Goal: Task Accomplishment & Management: Complete application form

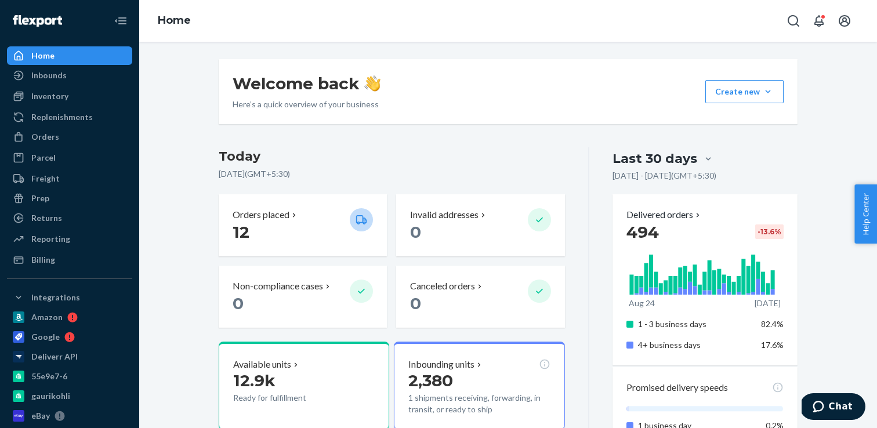
click at [489, 157] on h3 "Today" at bounding box center [392, 156] width 346 height 19
click at [88, 133] on div "Orders" at bounding box center [69, 137] width 123 height 16
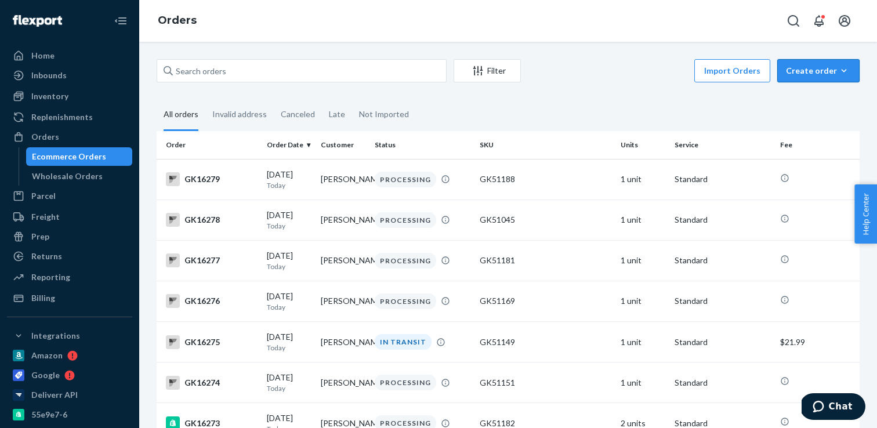
click at [797, 74] on div "Create order" at bounding box center [818, 71] width 65 height 12
click at [800, 98] on span "Ecommerce order" at bounding box center [826, 99] width 72 height 8
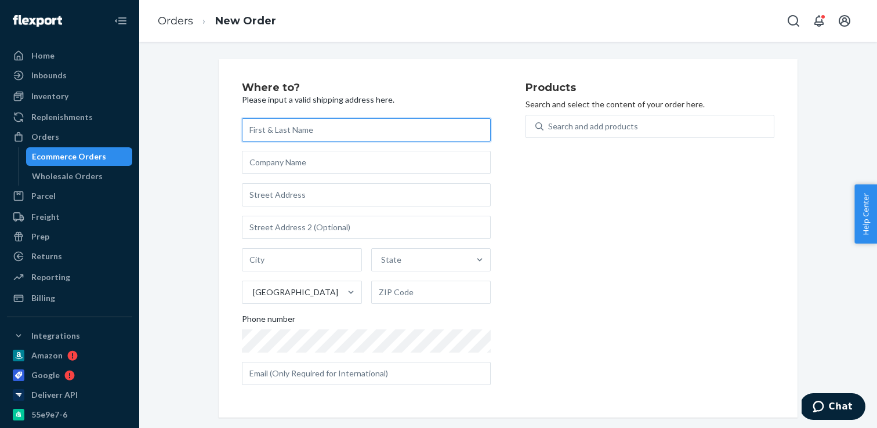
paste input "[PERSON_NAME]"
type input "[PERSON_NAME]"
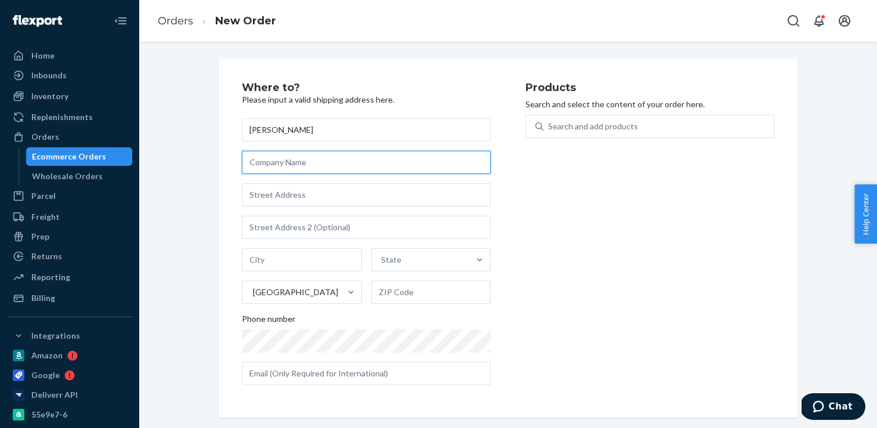
paste input "SHOP 86"
type input "SHOP 86"
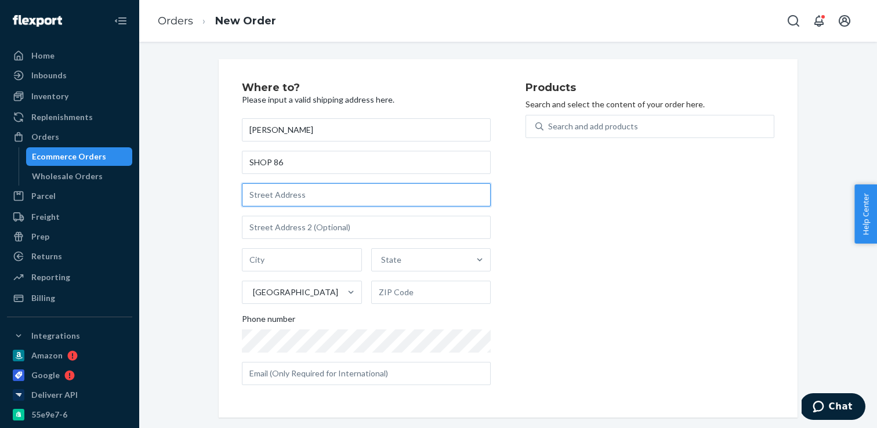
paste input "[STREET_ADDRESS][PERSON_NAME]"
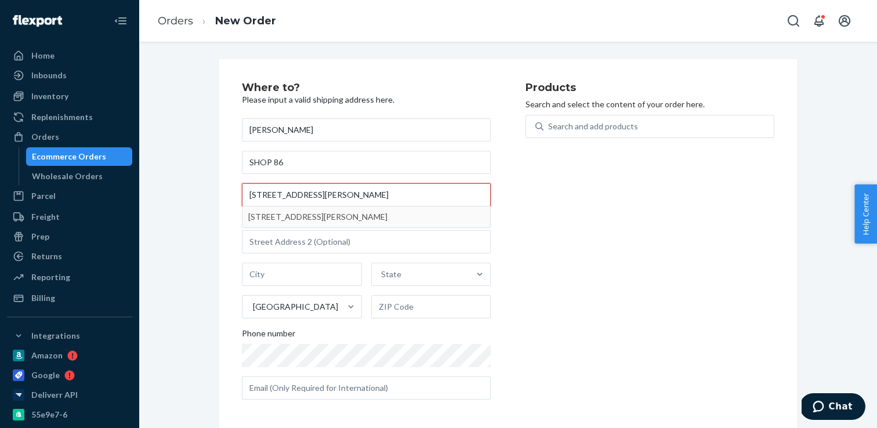
type input "[STREET_ADDRESS][PERSON_NAME]"
type input "Brooklyn - [US_STATE]"
type input "11222"
type input "[STREET_ADDRESS][PERSON_NAME]"
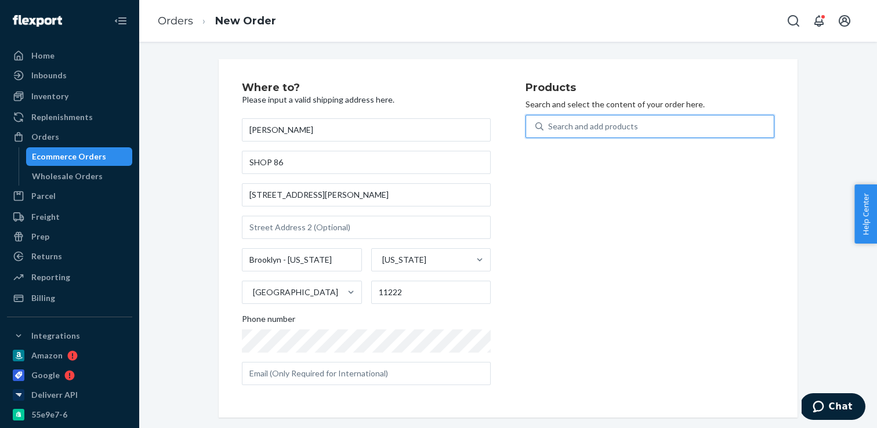
click at [599, 128] on div "Search and add products" at bounding box center [593, 127] width 90 height 12
click at [550, 128] on input "0 results available. Use Up and Down to choose options, press Enter to select t…" at bounding box center [548, 127] width 1 height 12
paste input "GK81022"
type input "GK81022"
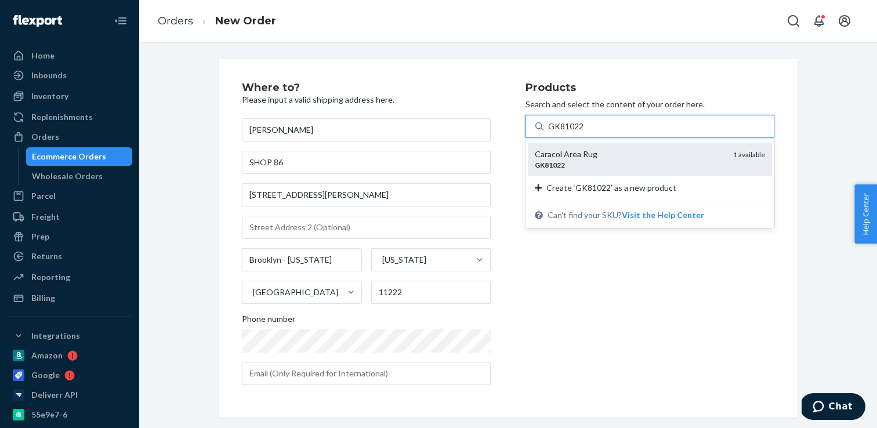
click at [590, 146] on div "Caracol Area Rug GK81022 1 available" at bounding box center [650, 159] width 244 height 33
click at [584, 132] on input "GK81022" at bounding box center [566, 127] width 36 height 12
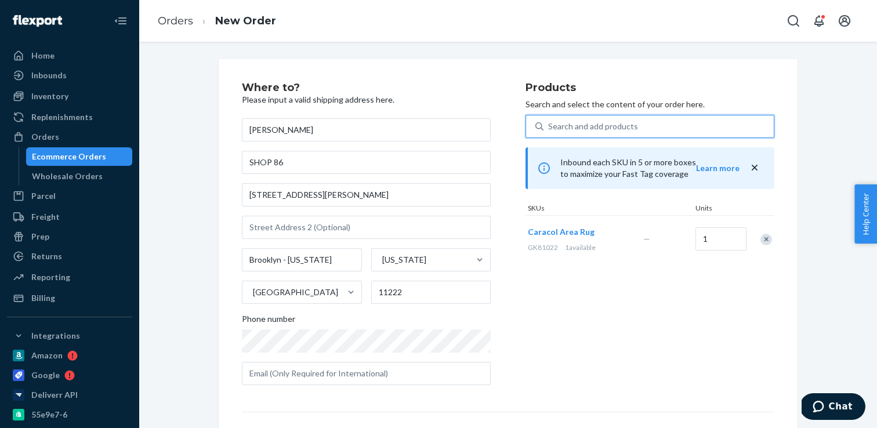
click at [626, 129] on div "Search and add products" at bounding box center [593, 127] width 90 height 12
click at [550, 129] on input "0 results available. Use Up and Down to choose options, press Enter to select t…" at bounding box center [548, 127] width 1 height 12
paste input "GK81036"
type input "GK81036"
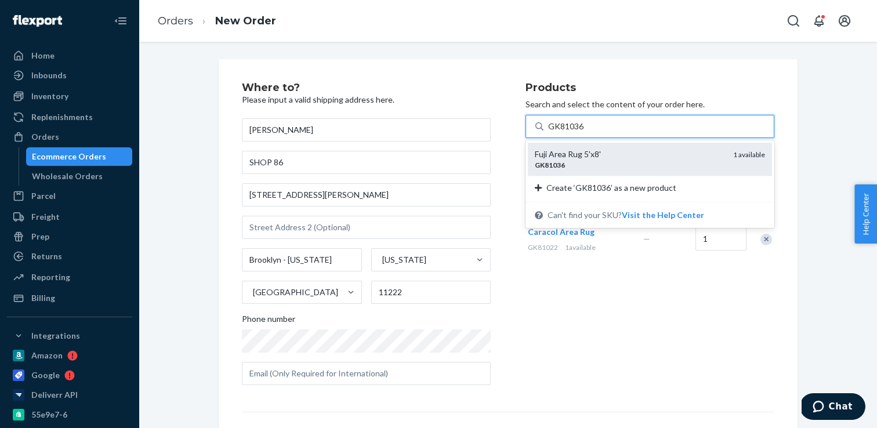
click at [608, 147] on div "Fuji Area Rug 5'x8' GK81036 1 available" at bounding box center [650, 159] width 244 height 33
click at [584, 132] on input "GK81036" at bounding box center [566, 127] width 36 height 12
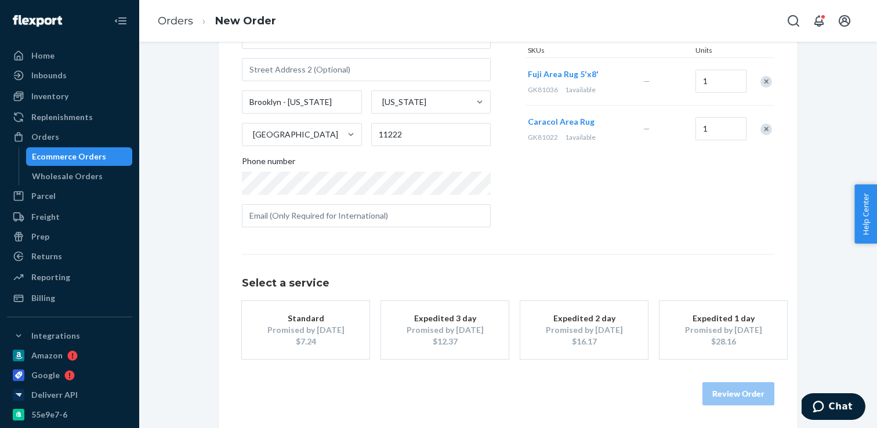
scroll to position [146, 0]
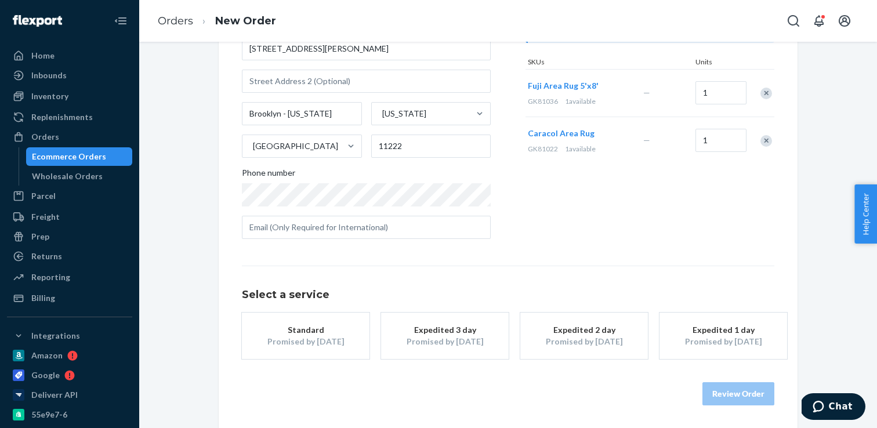
click at [345, 330] on div "Standard" at bounding box center [305, 330] width 93 height 12
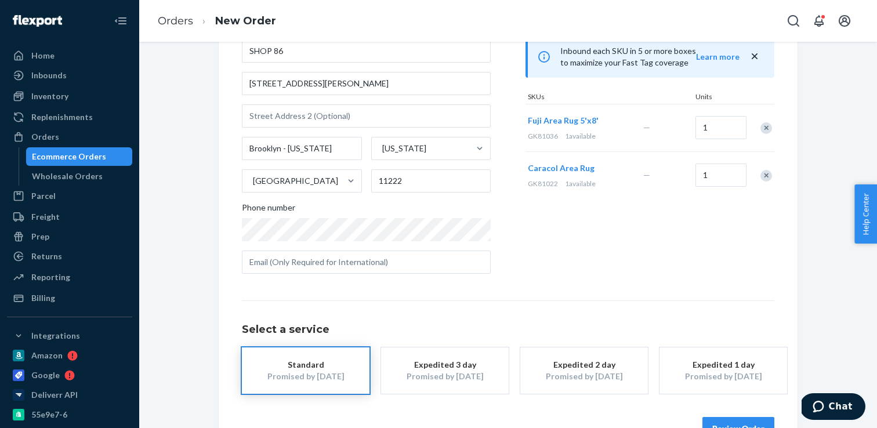
scroll to position [0, 0]
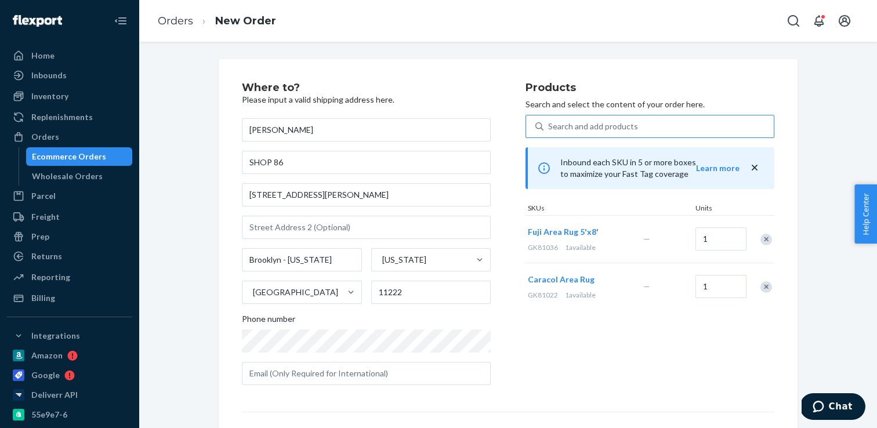
click at [641, 126] on div "Search and add products" at bounding box center [659, 126] width 230 height 21
click at [550, 126] on input "Search and add products" at bounding box center [548, 127] width 1 height 12
paste input "GK81024"
type input "GK81024"
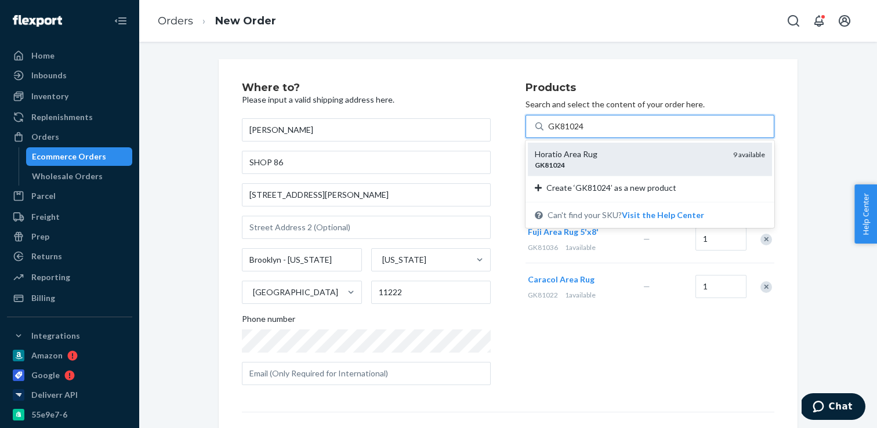
click at [607, 152] on div "Horatio Area Rug" at bounding box center [629, 155] width 189 height 12
click at [584, 132] on input "GK81024" at bounding box center [566, 127] width 36 height 12
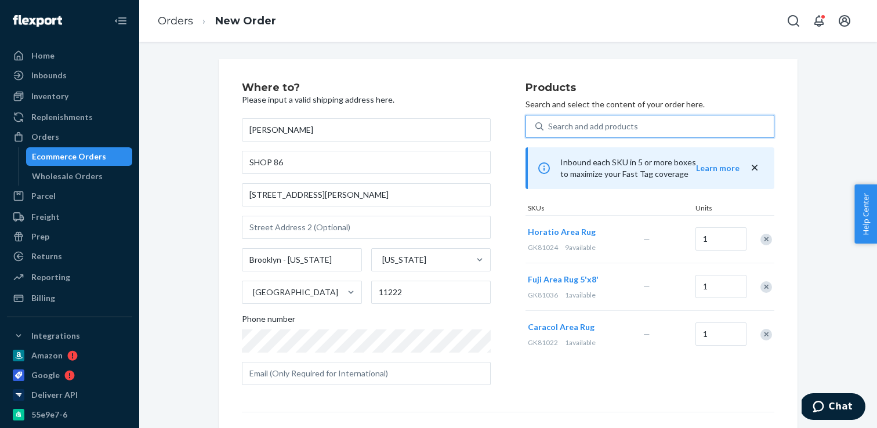
click at [636, 118] on div "Search and add products" at bounding box center [659, 126] width 230 height 21
click at [550, 121] on input "0 results available. Select is focused ,type to refine list, press Down to open…" at bounding box center [548, 127] width 1 height 12
paste input "GK81017"
type input "GK81017"
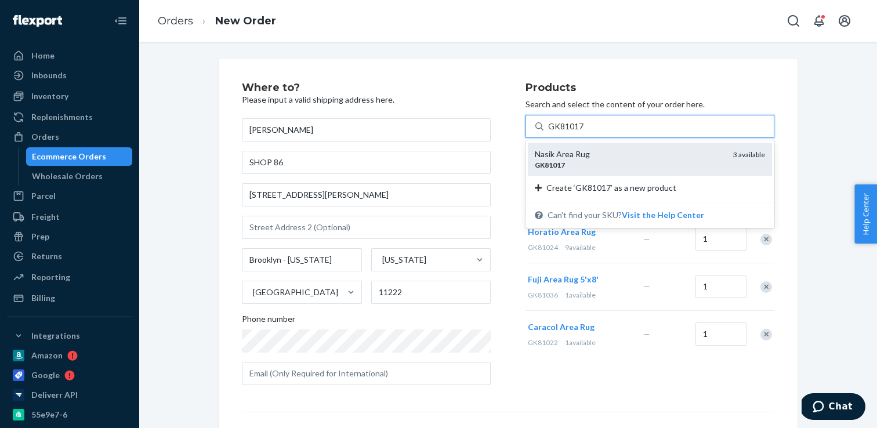
click at [600, 151] on div "Nasik Area Rug" at bounding box center [629, 155] width 189 height 12
click at [584, 132] on input "GK81017" at bounding box center [566, 127] width 36 height 12
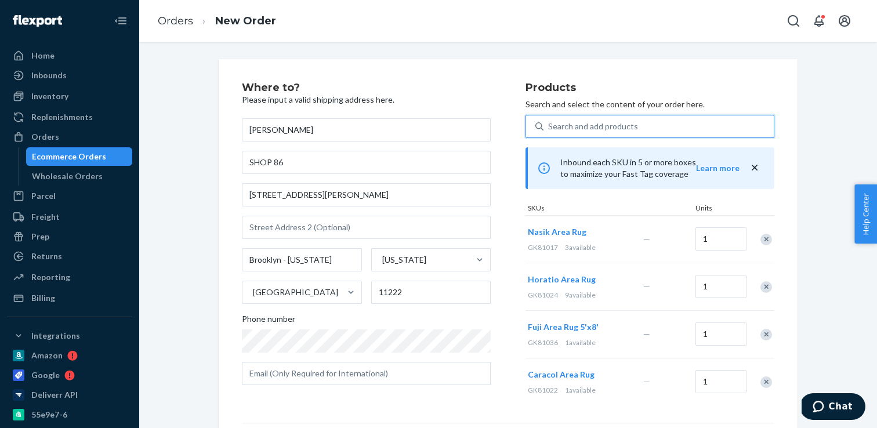
click at [576, 125] on div "Search and add products" at bounding box center [593, 127] width 90 height 12
click at [550, 125] on input "0 results available. Select is focused ,type to refine list, press Down to open…" at bounding box center [548, 127] width 1 height 12
paste input "GK81016"
type input "GK81016"
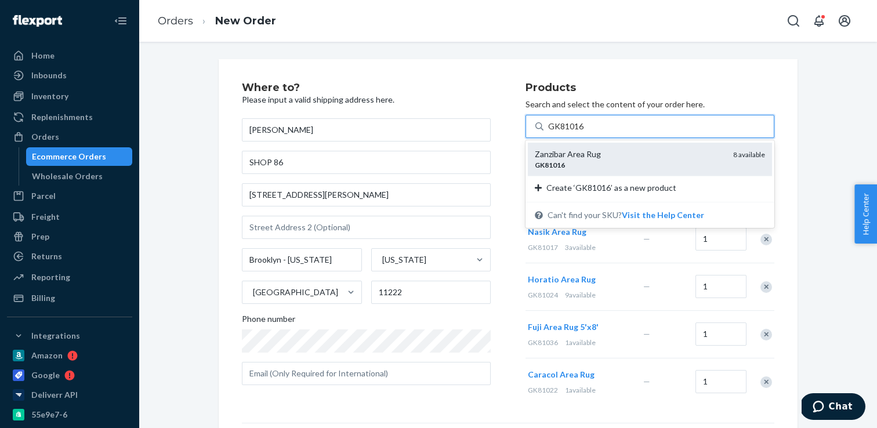
click at [569, 161] on div "GK81016" at bounding box center [629, 165] width 189 height 10
click at [569, 132] on input "GK81016" at bounding box center [566, 127] width 36 height 12
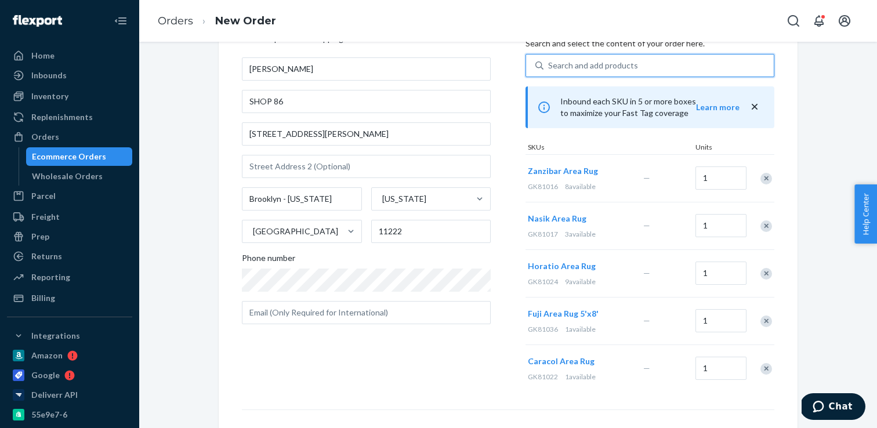
scroll to position [69, 0]
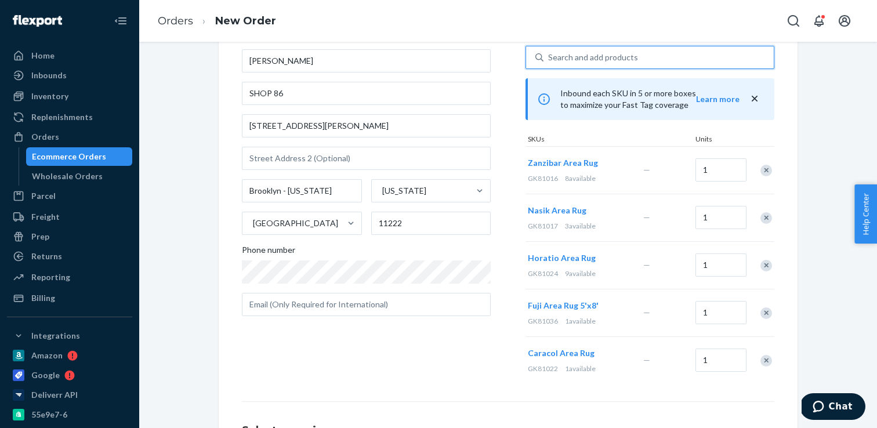
click at [684, 59] on div "Search and add products" at bounding box center [659, 57] width 230 height 21
click at [550, 59] on input "0 results available. Use Up and Down to choose options, press Enter to select t…" at bounding box center [548, 58] width 1 height 12
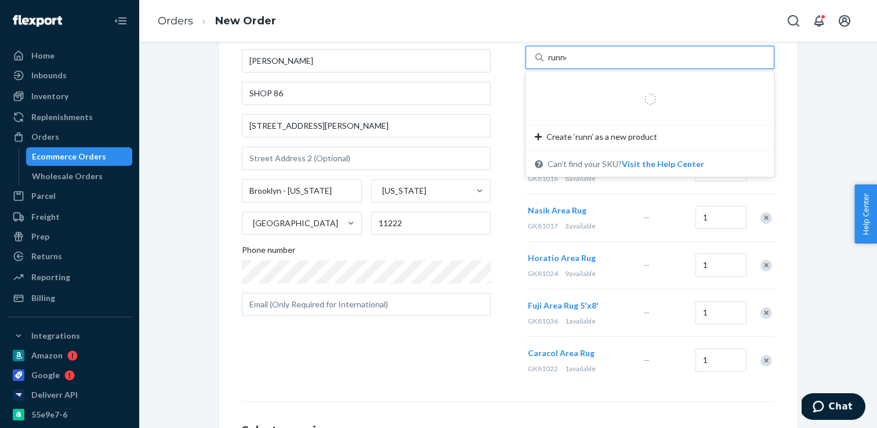
type input "runner"
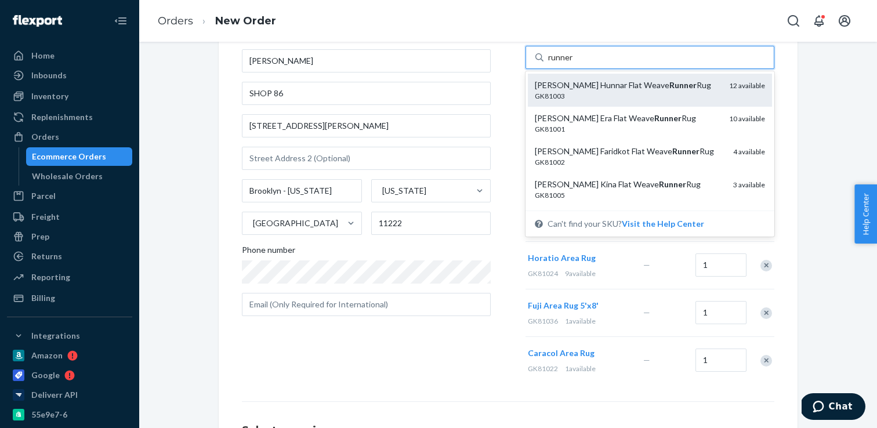
click at [669, 91] on div "[PERSON_NAME] Hunnar Flat Weave Runner Rug" at bounding box center [627, 86] width 185 height 12
click at [574, 63] on input "runner" at bounding box center [561, 58] width 26 height 12
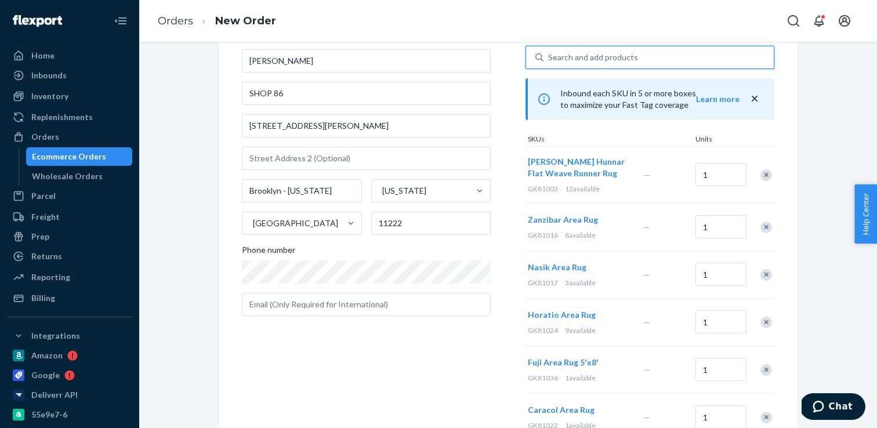
scroll to position [262, 0]
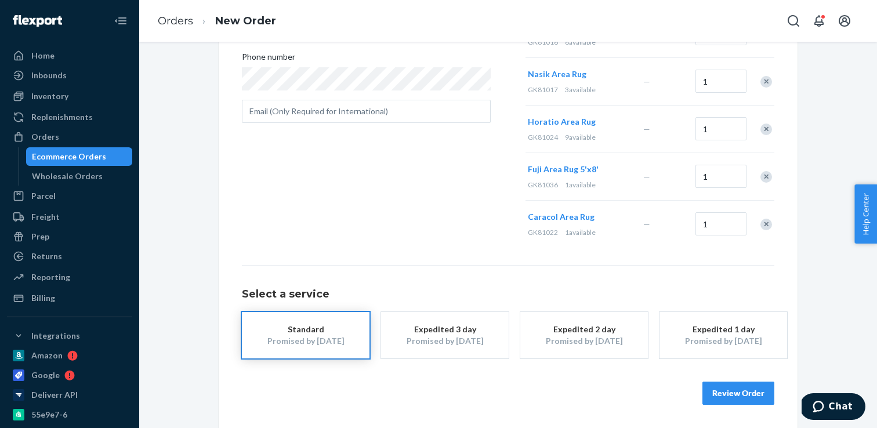
click at [349, 331] on div "Standard" at bounding box center [305, 330] width 93 height 12
click at [729, 394] on button "Review Order" at bounding box center [739, 393] width 72 height 23
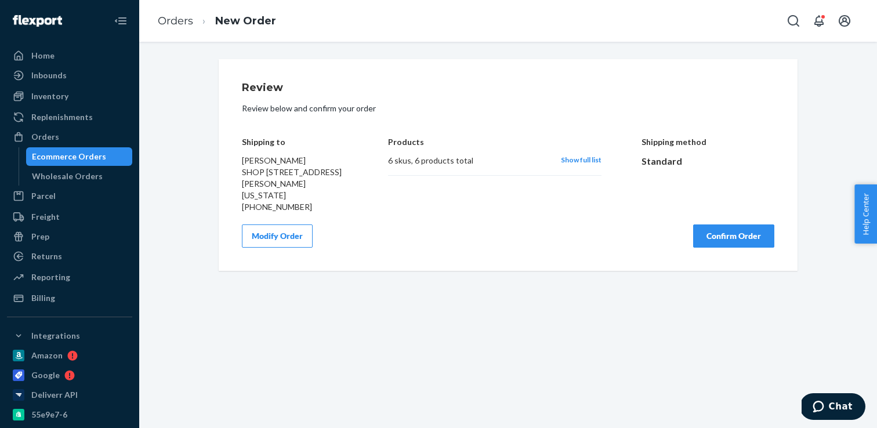
scroll to position [0, 0]
click at [713, 248] on button "Confirm Order" at bounding box center [733, 236] width 81 height 23
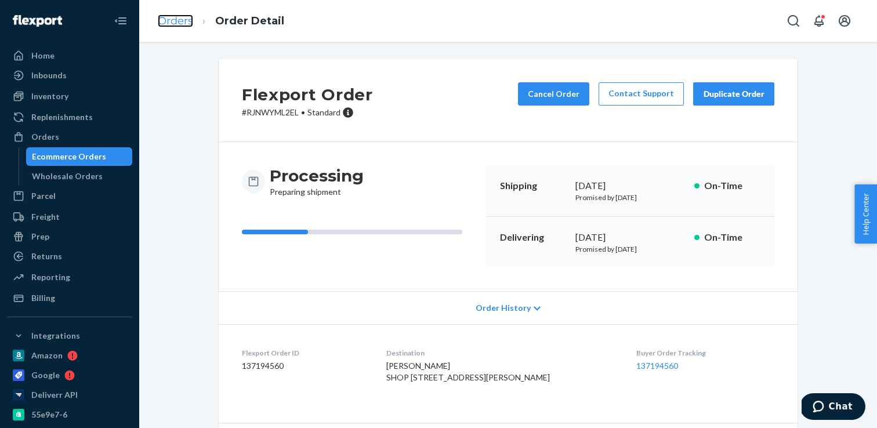
click at [169, 20] on link "Orders" at bounding box center [175, 21] width 35 height 13
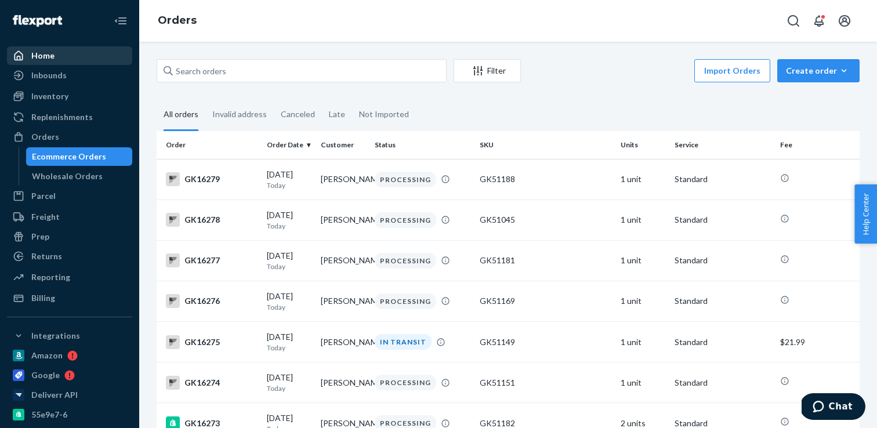
click at [101, 56] on div "Home" at bounding box center [69, 56] width 123 height 16
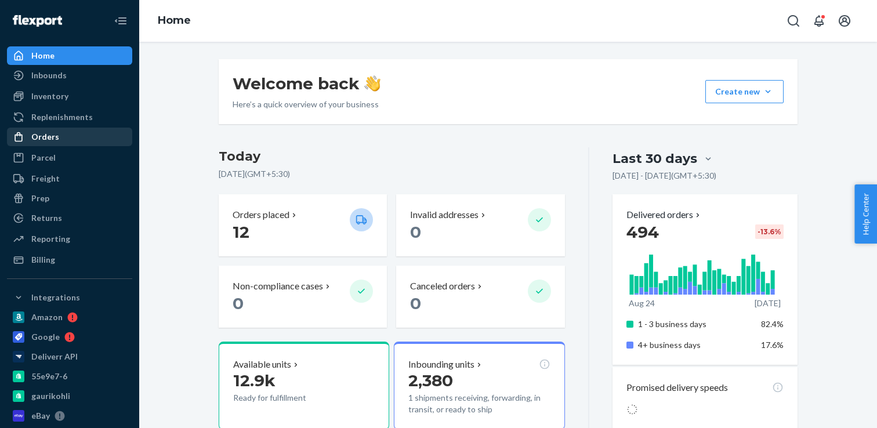
click at [104, 135] on div "Orders" at bounding box center [69, 137] width 123 height 16
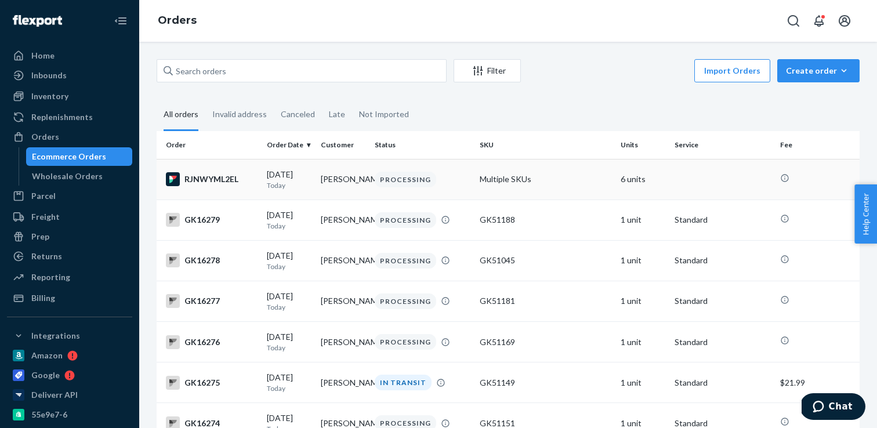
click at [468, 182] on div "PROCESSING" at bounding box center [423, 180] width 101 height 16
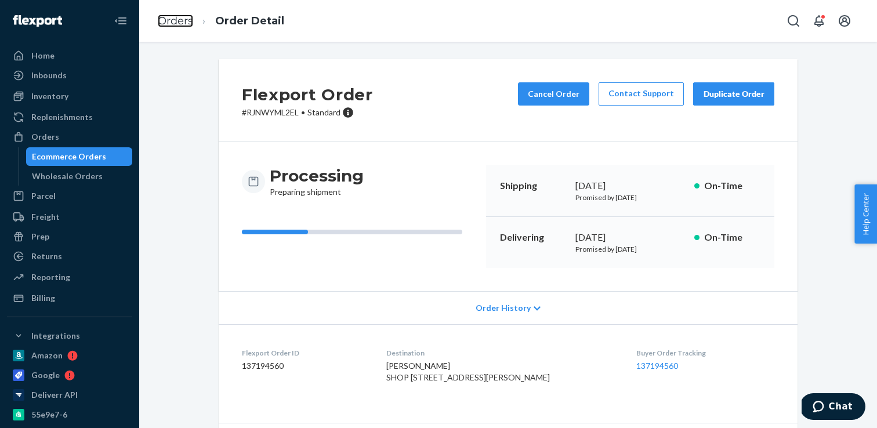
click at [174, 23] on link "Orders" at bounding box center [175, 21] width 35 height 13
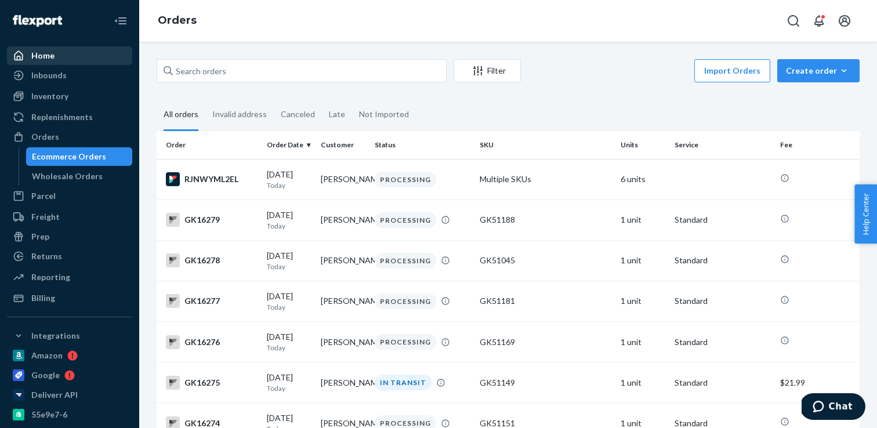
click at [71, 64] on link "Home" at bounding box center [69, 55] width 125 height 19
